Goal: Task Accomplishment & Management: Complete application form

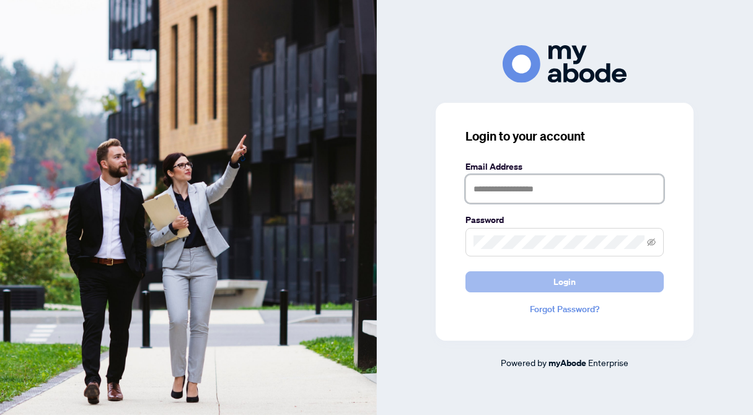
type input "**********"
click at [521, 288] on button "Login" at bounding box center [564, 281] width 198 height 21
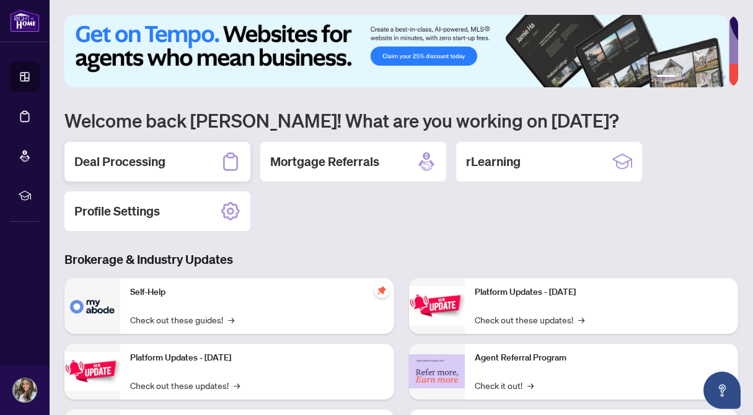
click at [150, 158] on h2 "Deal Processing" at bounding box center [119, 161] width 91 height 17
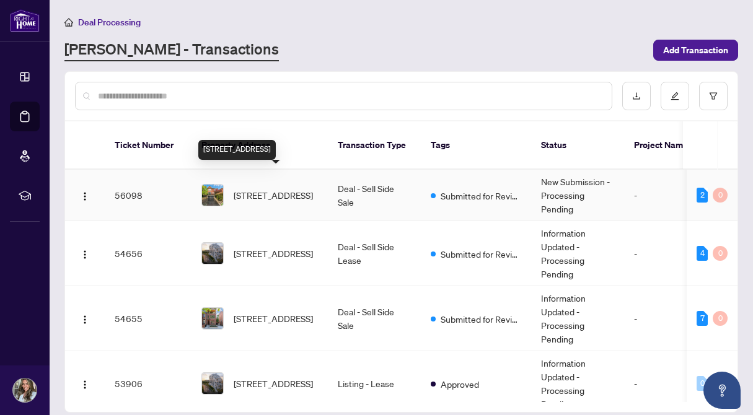
click at [270, 188] on span "2238 Pheasant Lane, Oakville, Ontario L6M 3S2, Canada" at bounding box center [273, 195] width 79 height 14
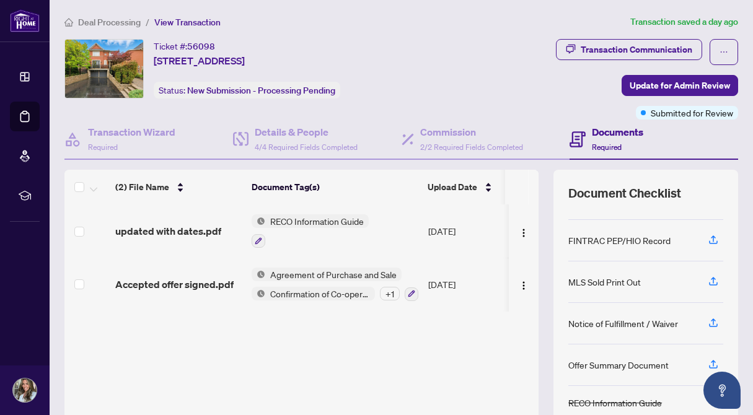
scroll to position [103, 0]
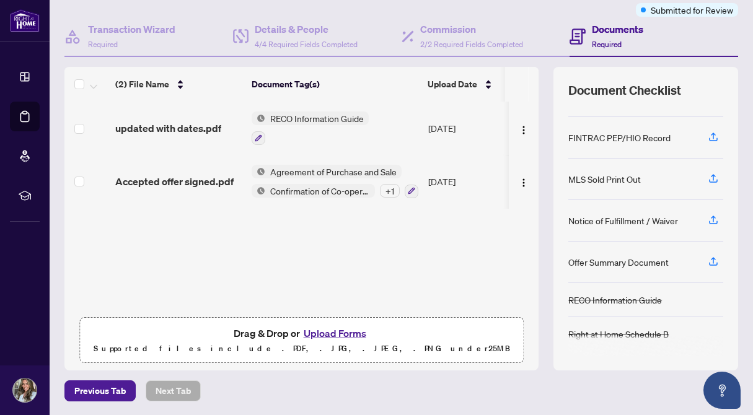
click at [350, 330] on button "Upload Forms" at bounding box center [335, 333] width 70 height 16
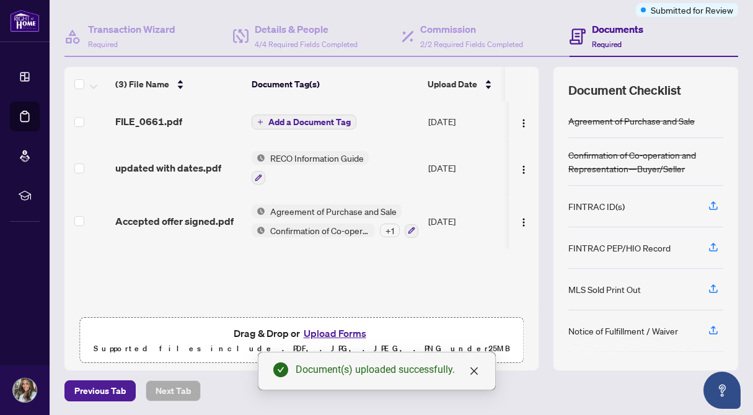
click at [288, 121] on span "Add a Document Tag" at bounding box center [309, 122] width 82 height 9
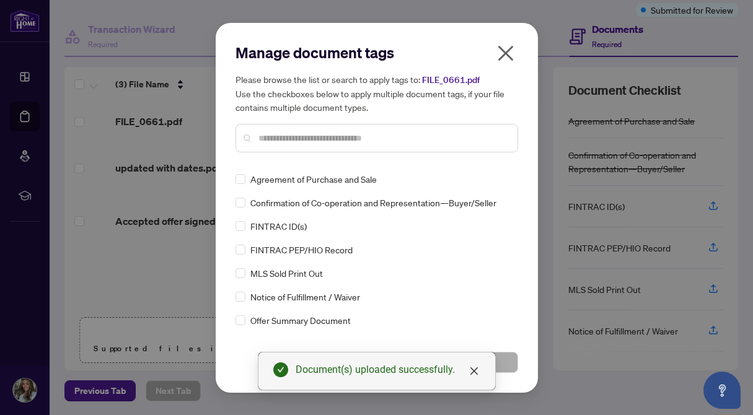
click at [273, 135] on input "text" at bounding box center [382, 138] width 249 height 14
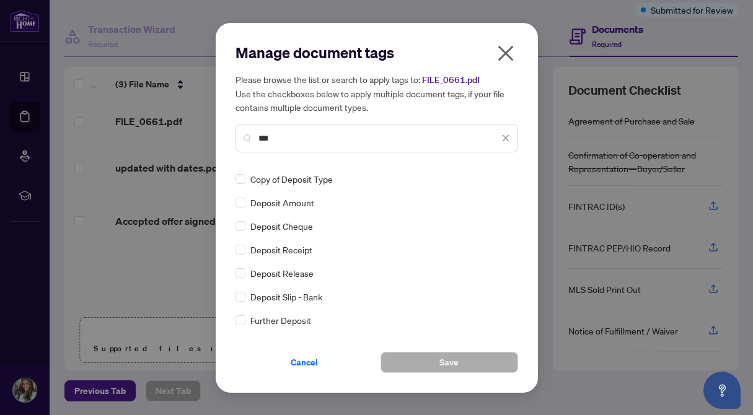
type input "***"
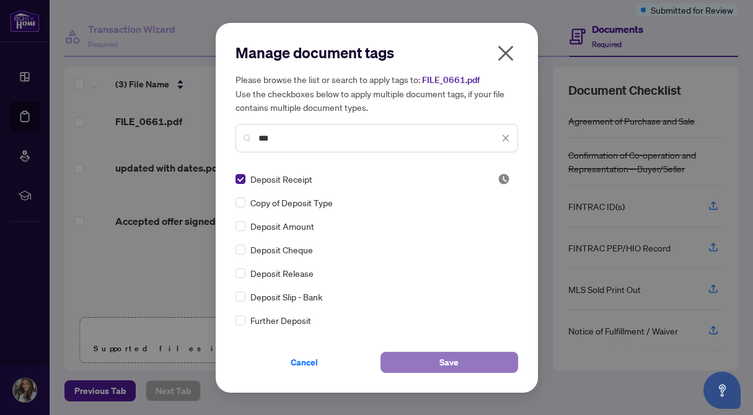
click at [426, 358] on button "Save" at bounding box center [450, 362] width 138 height 21
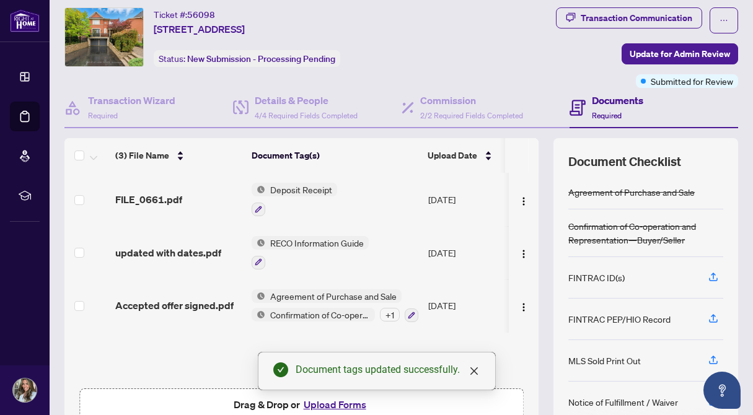
scroll to position [0, 0]
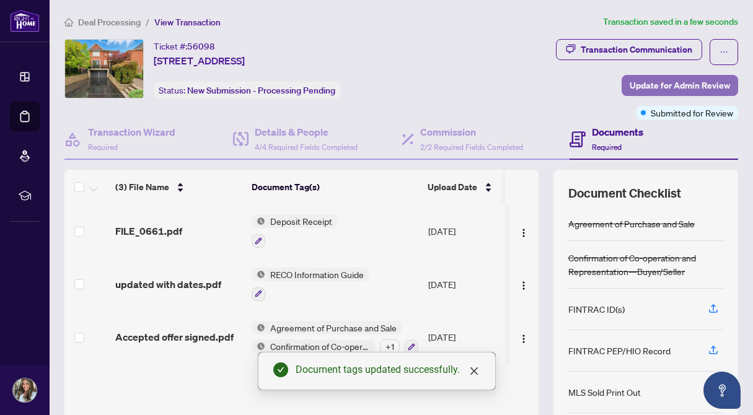
click at [642, 90] on span "Update for Admin Review" at bounding box center [680, 86] width 100 height 20
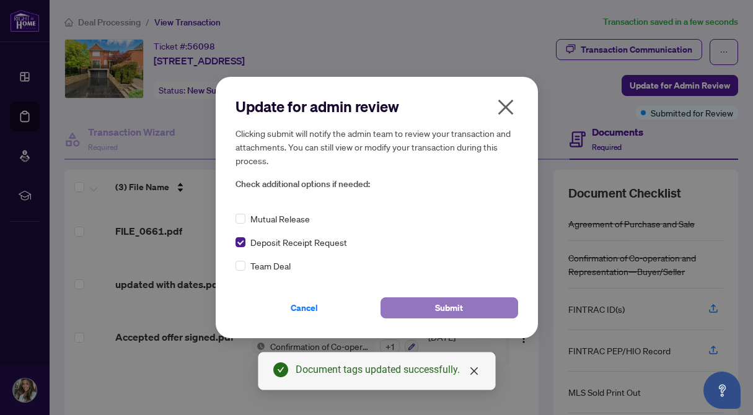
click at [405, 301] on button "Submit" at bounding box center [450, 308] width 138 height 21
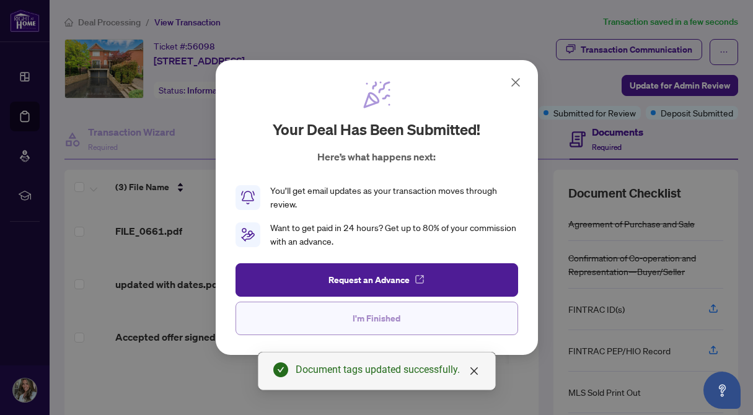
click at [399, 317] on span "I'm Finished" at bounding box center [377, 319] width 48 height 20
